Goal: Find specific page/section: Find specific page/section

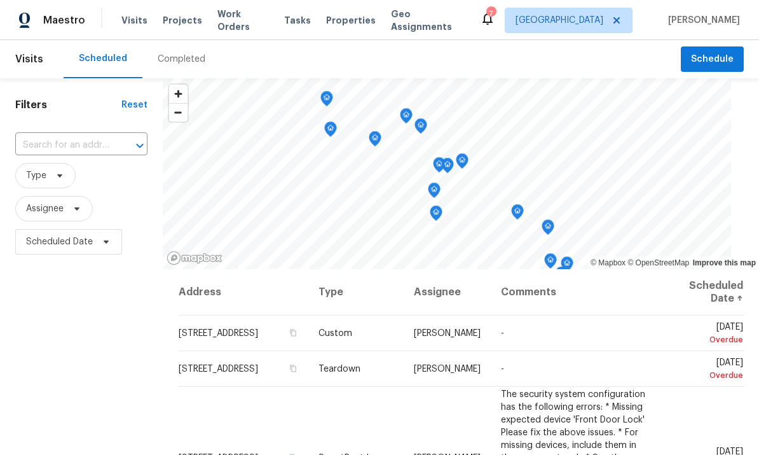
click at [237, 18] on span "Work Orders" at bounding box center [243, 20] width 52 height 25
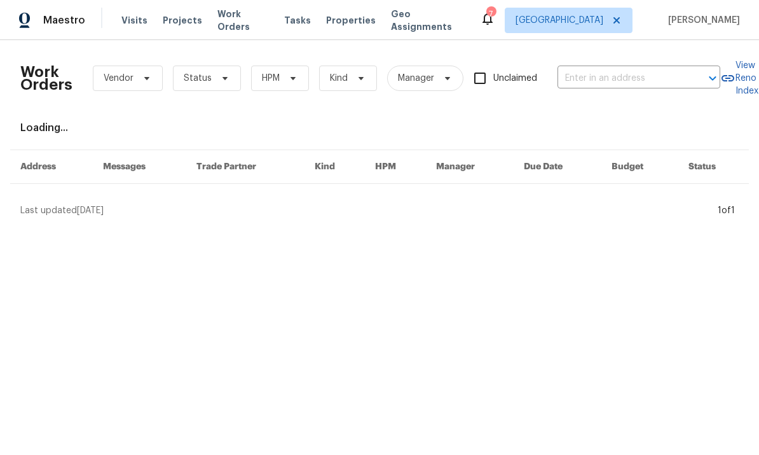
click at [615, 83] on input "text" at bounding box center [621, 79] width 127 height 20
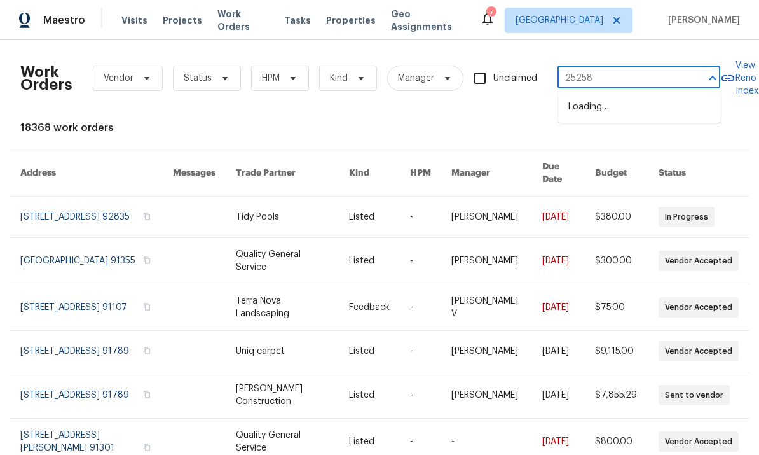
type input "25258"
click at [631, 112] on li "25258 Via Sistine, Valencia, CA 91355" at bounding box center [639, 107] width 163 height 21
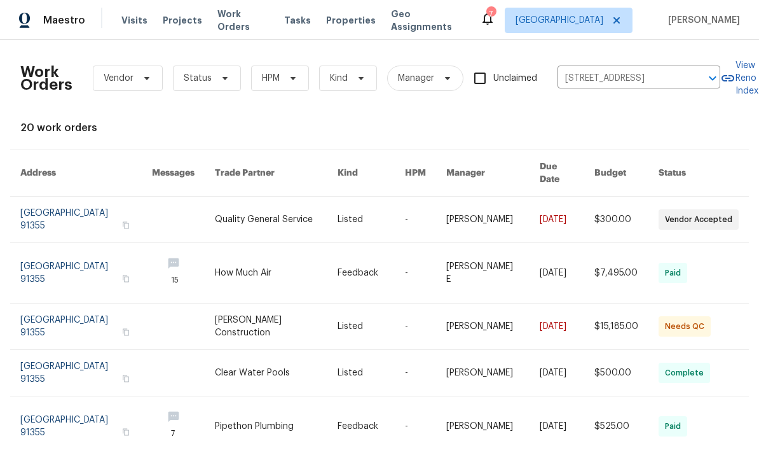
click at [78, 261] on link at bounding box center [86, 273] width 132 height 60
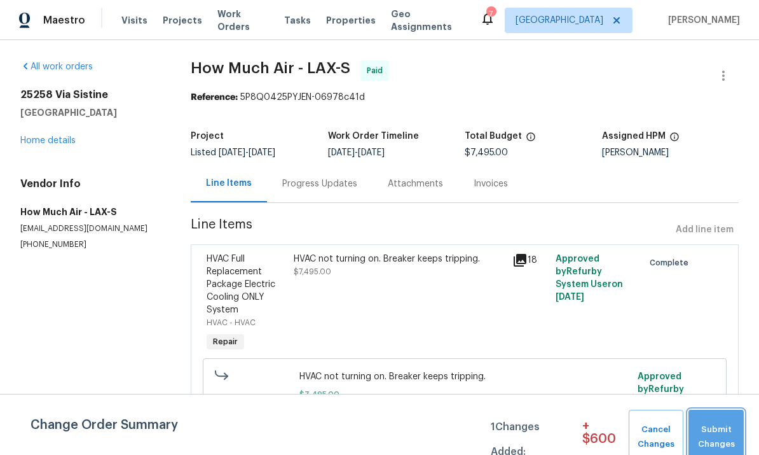
click at [711, 429] on span "Submit Changes" at bounding box center [716, 436] width 43 height 29
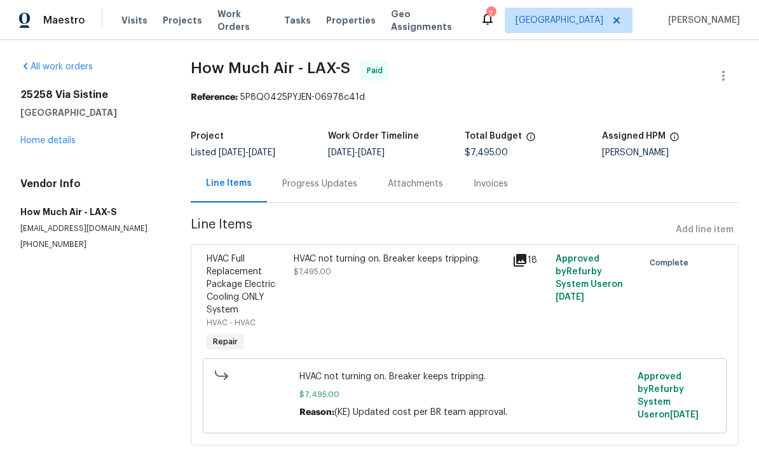
click at [47, 136] on link "Home details" at bounding box center [47, 140] width 55 height 9
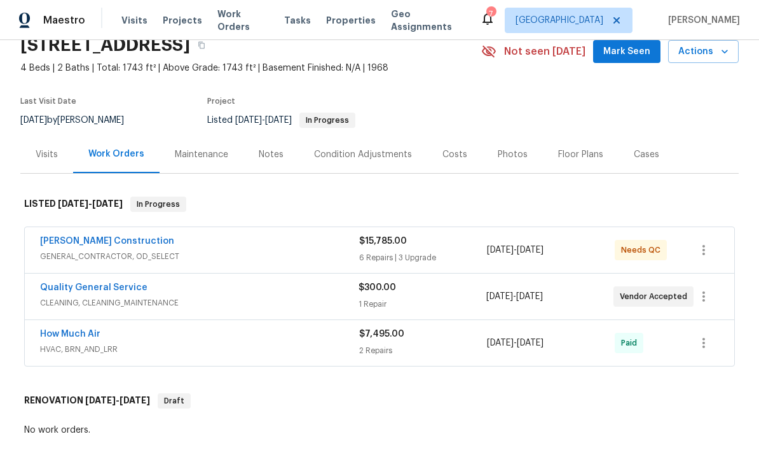
scroll to position [53, 0]
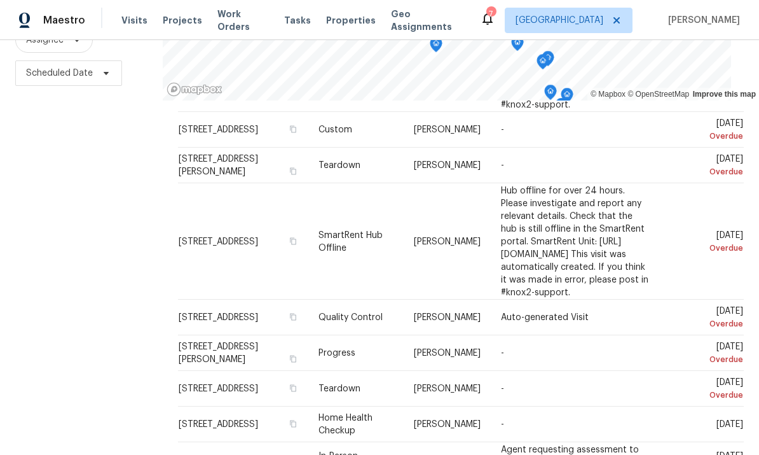
scroll to position [249, 0]
click at [0, 0] on icon at bounding box center [0, 0] width 0 height 0
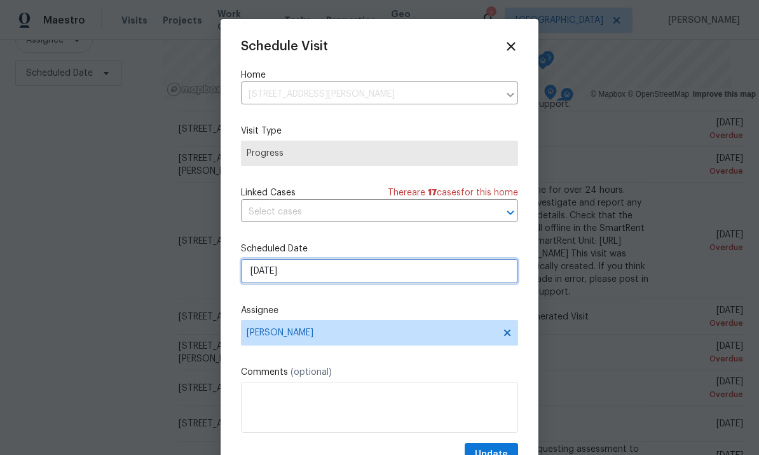
click at [398, 270] on input "10/3/2025" at bounding box center [379, 270] width 277 height 25
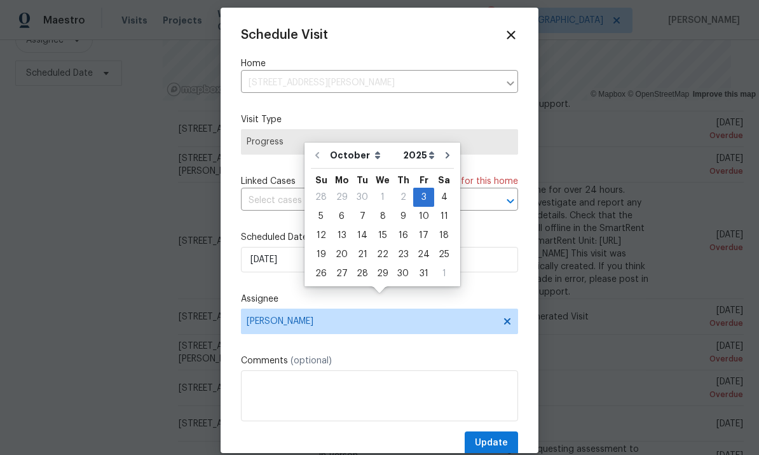
scroll to position [13, 0]
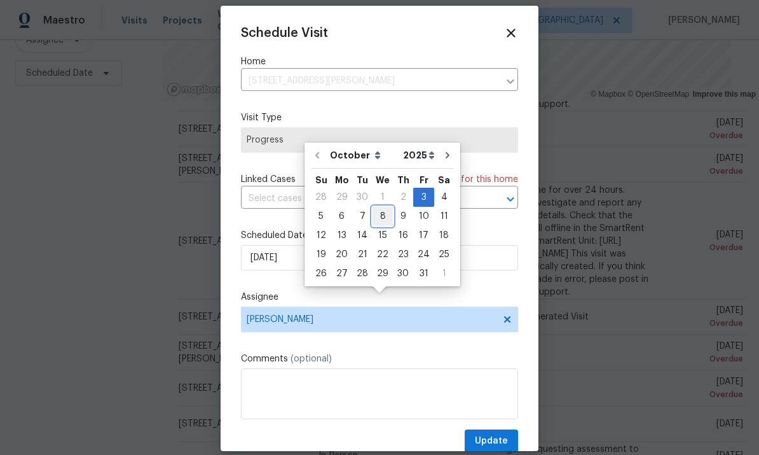
click at [382, 207] on div "8" at bounding box center [383, 216] width 20 height 18
type input "10/8/2025"
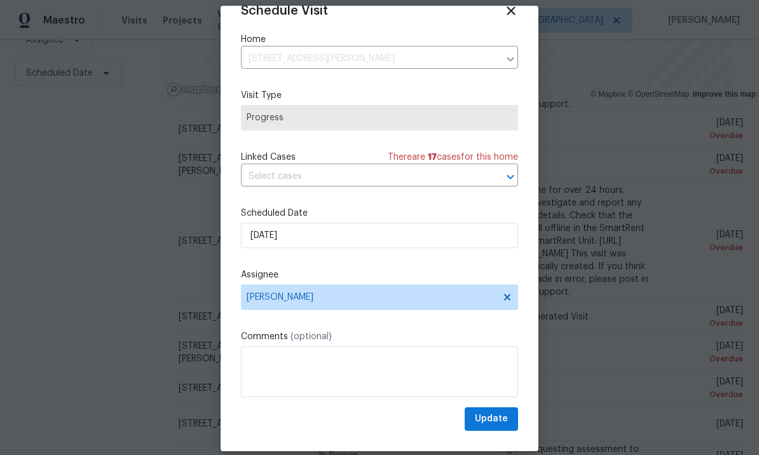
scroll to position [25, 0]
click at [497, 419] on span "Update" at bounding box center [491, 419] width 33 height 16
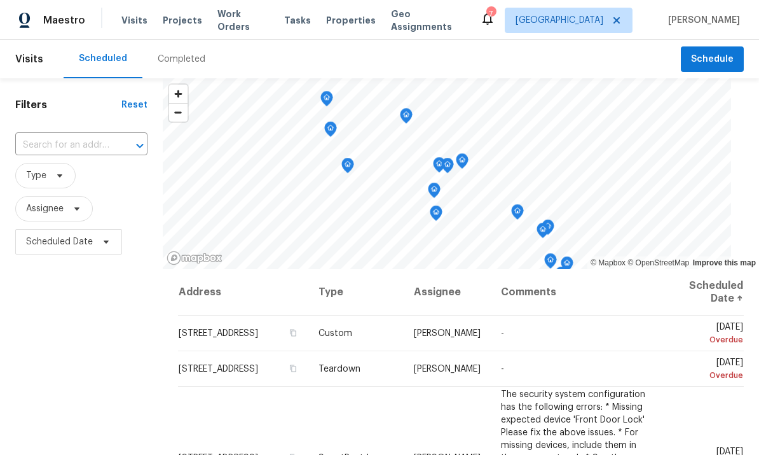
click at [357, 17] on span "Properties" at bounding box center [351, 20] width 50 height 13
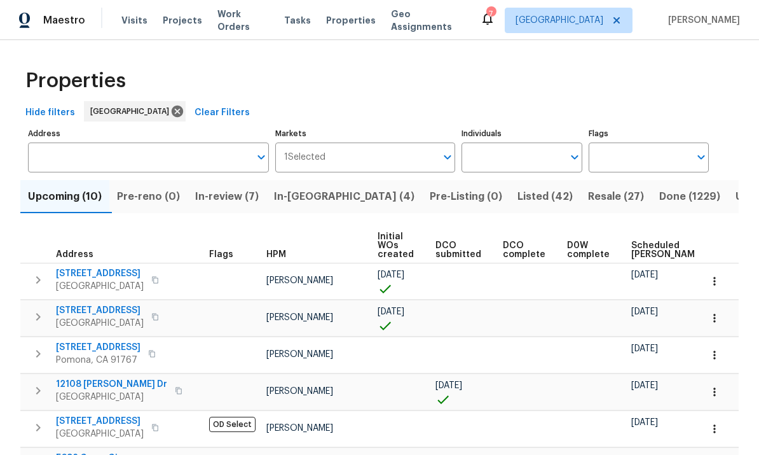
click at [530, 166] on input "Individuals" at bounding box center [512, 157] width 101 height 30
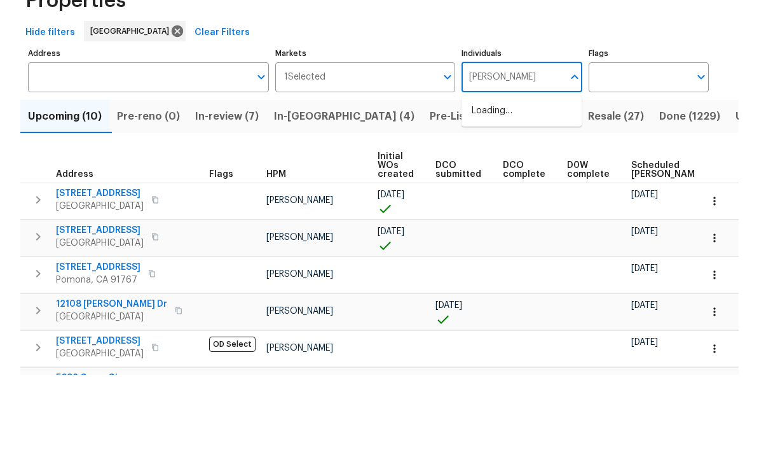
type input "[PERSON_NAME]"
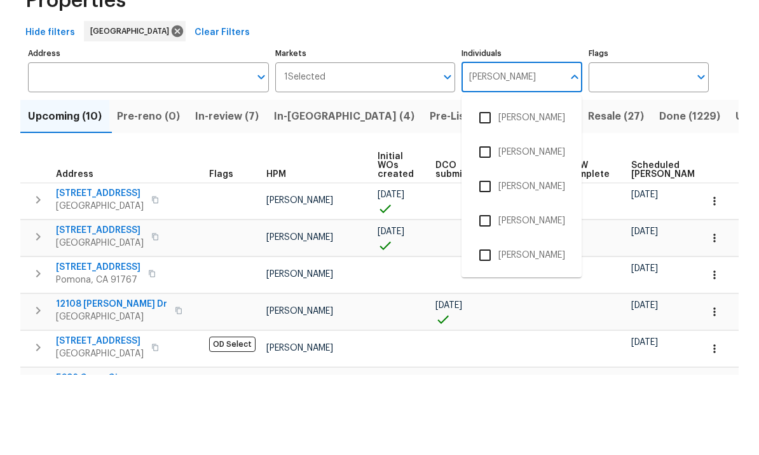
scroll to position [48, 0]
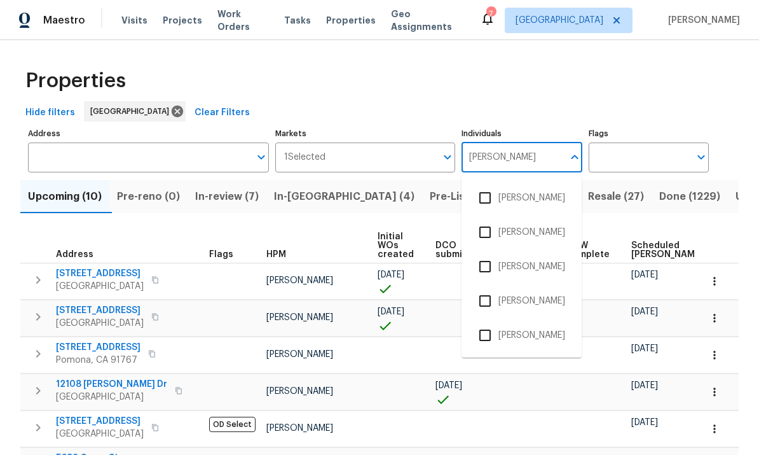
click at [488, 322] on input "checkbox" at bounding box center [485, 335] width 27 height 27
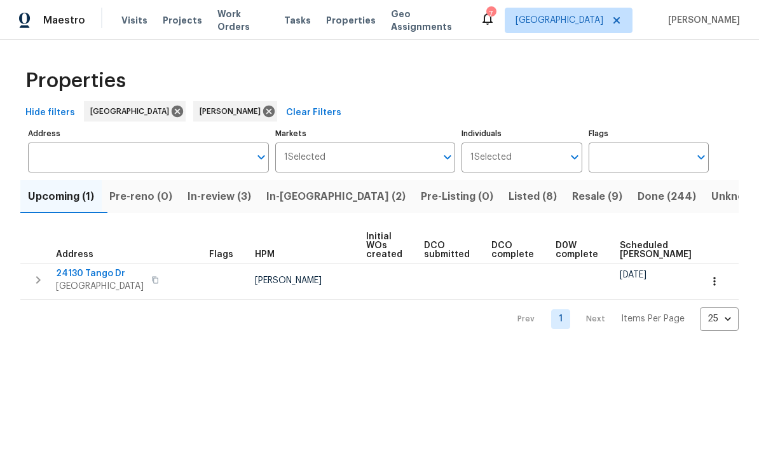
click at [572, 195] on span "Resale (9)" at bounding box center [597, 197] width 50 height 18
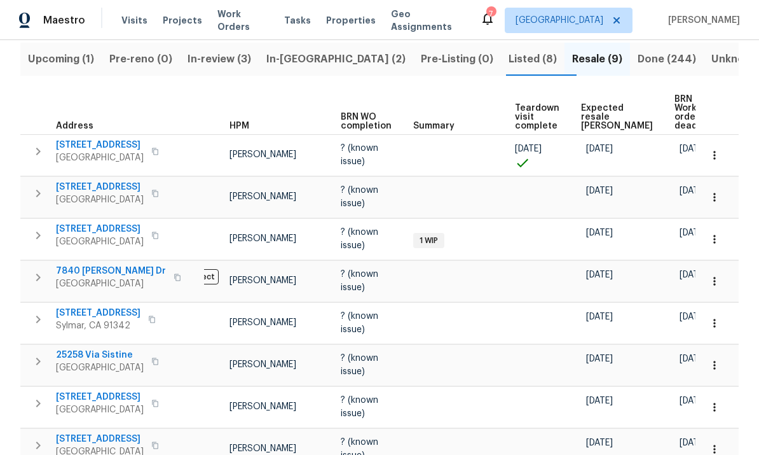
scroll to position [133, 0]
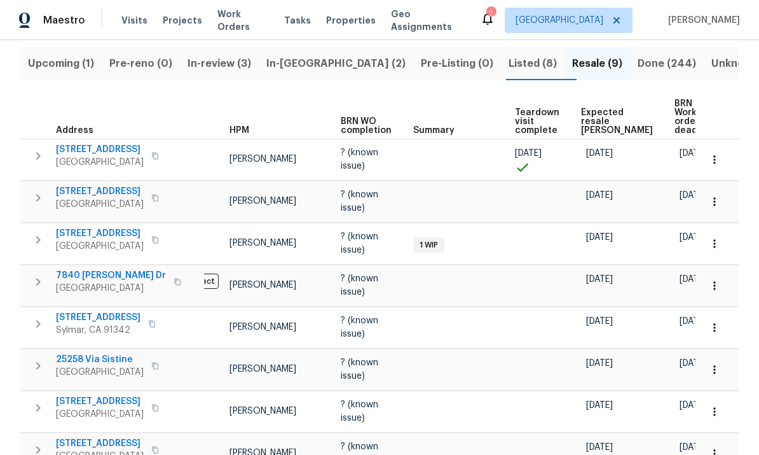
click at [588, 108] on span "Expected resale [PERSON_NAME]" at bounding box center [617, 121] width 72 height 27
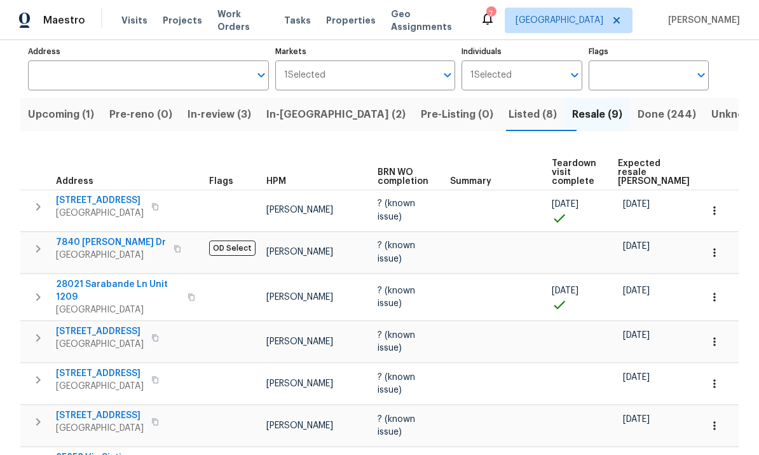
scroll to position [81, 0]
